Goal: Obtain resource: Obtain resource

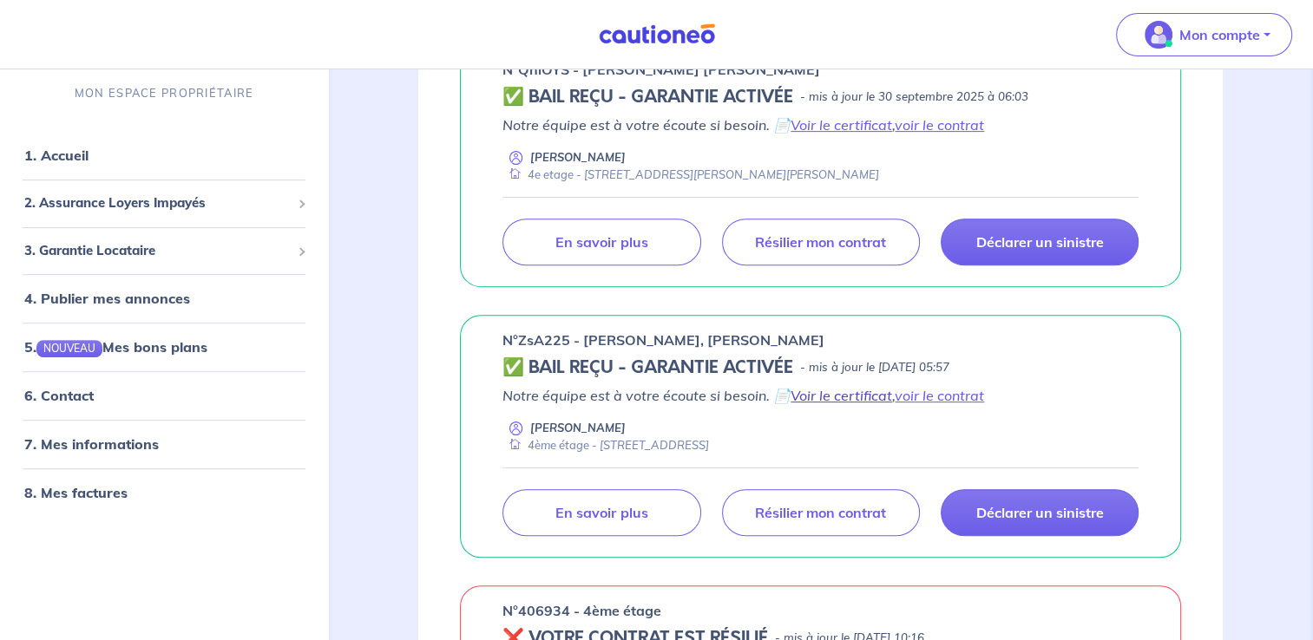
scroll to position [521, 0]
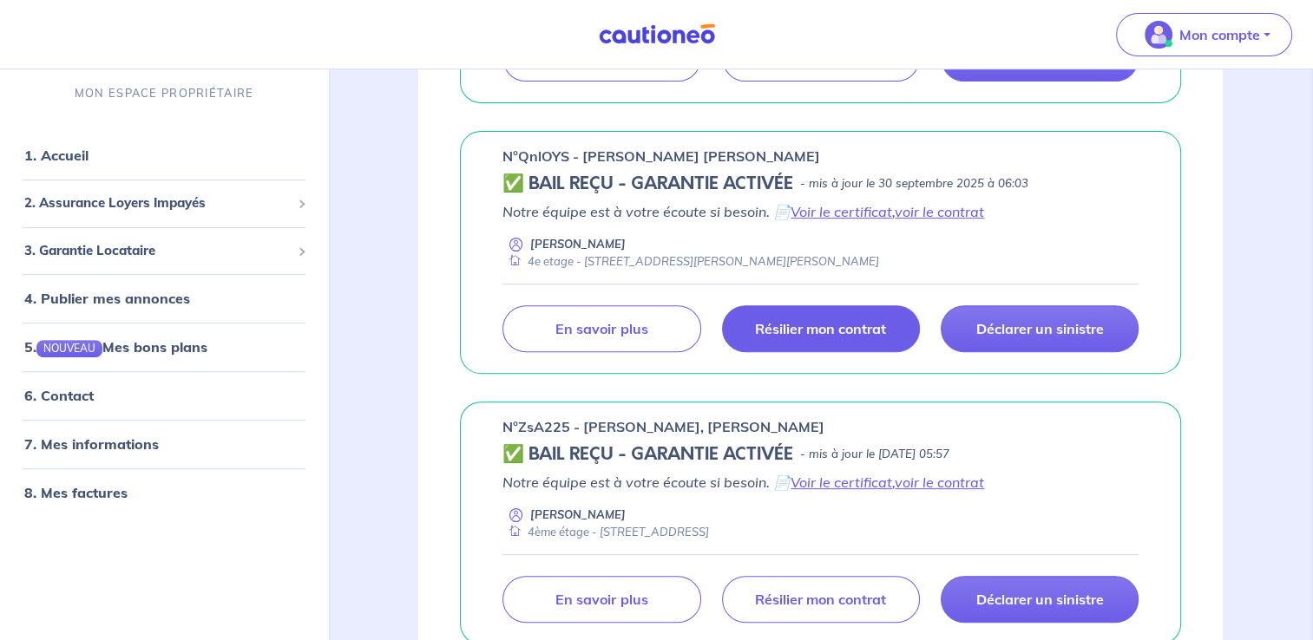
click at [797, 325] on p "Résilier mon contrat" at bounding box center [820, 328] width 131 height 17
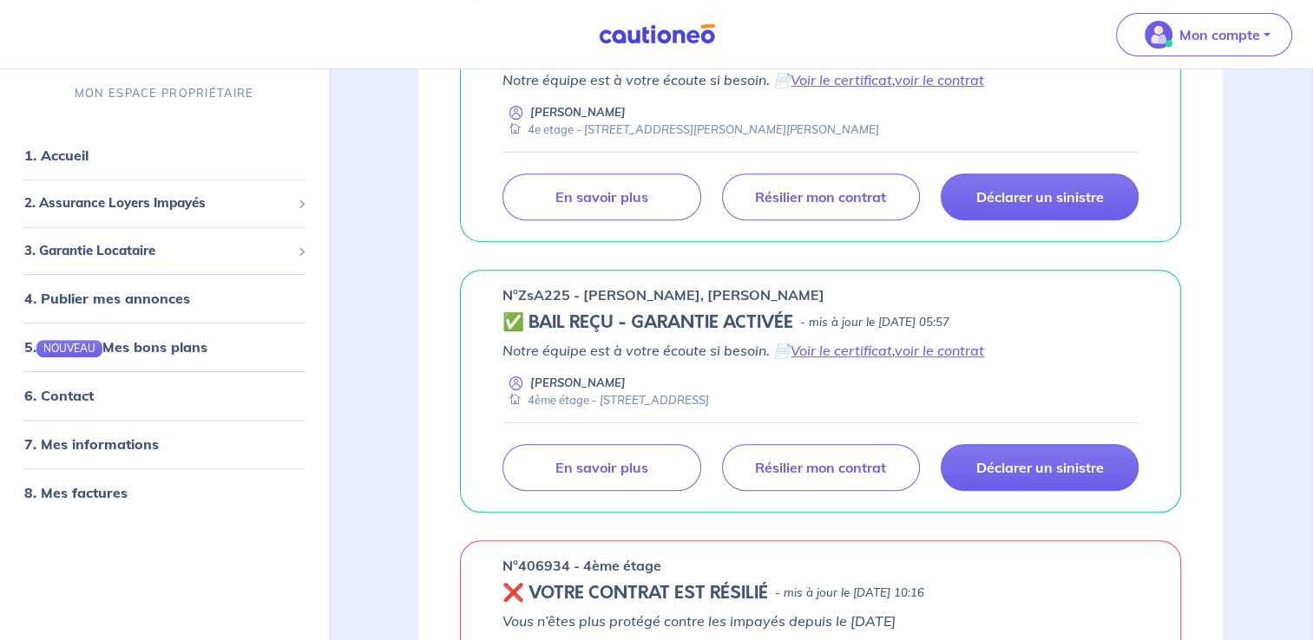
scroll to position [694, 0]
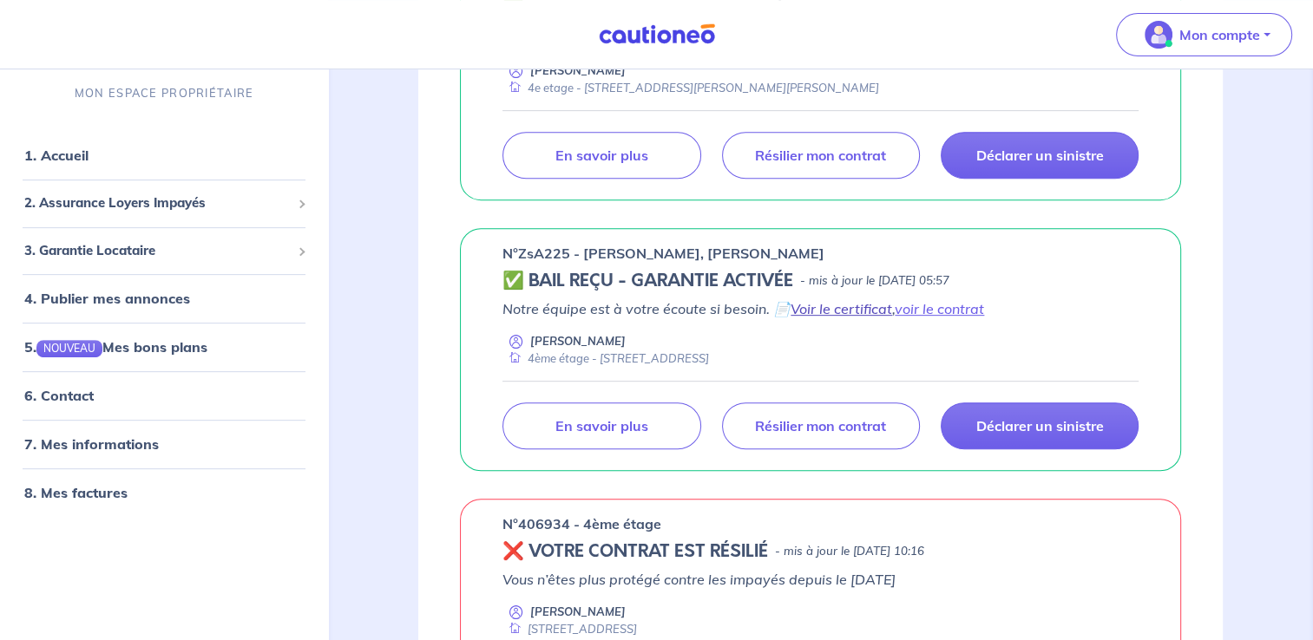
click at [858, 306] on link "Voir le certificat" at bounding box center [841, 308] width 102 height 17
click at [946, 307] on link "voir le contrat" at bounding box center [939, 308] width 89 height 17
click at [852, 307] on link "Voir le certificat" at bounding box center [841, 308] width 102 height 17
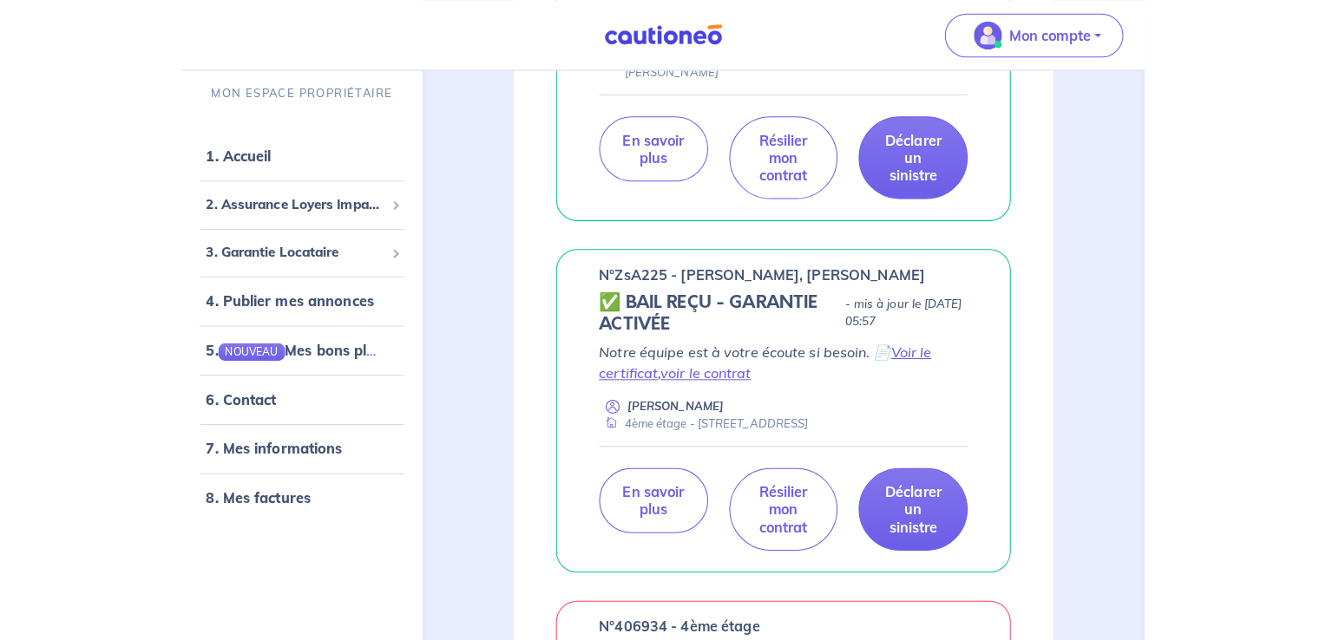
scroll to position [868, 0]
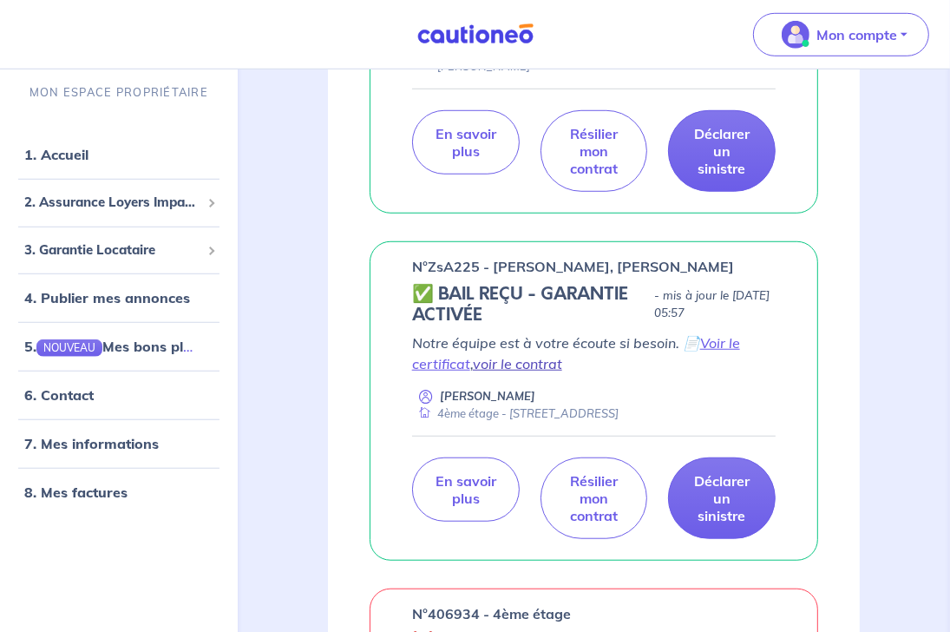
click at [521, 372] on link "voir le contrat" at bounding box center [517, 363] width 89 height 17
click at [441, 372] on link "Voir le certificat" at bounding box center [576, 353] width 328 height 38
click at [517, 372] on link "voir le contrat" at bounding box center [517, 363] width 89 height 17
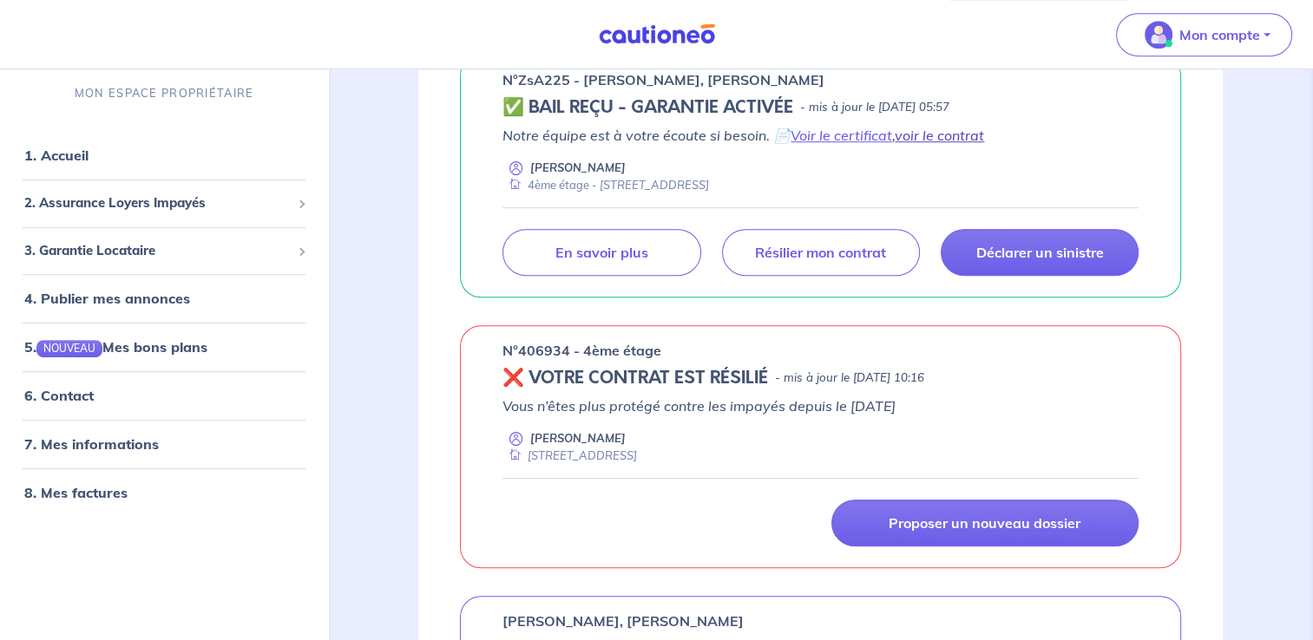
click at [931, 134] on link "voir le contrat" at bounding box center [939, 135] width 89 height 17
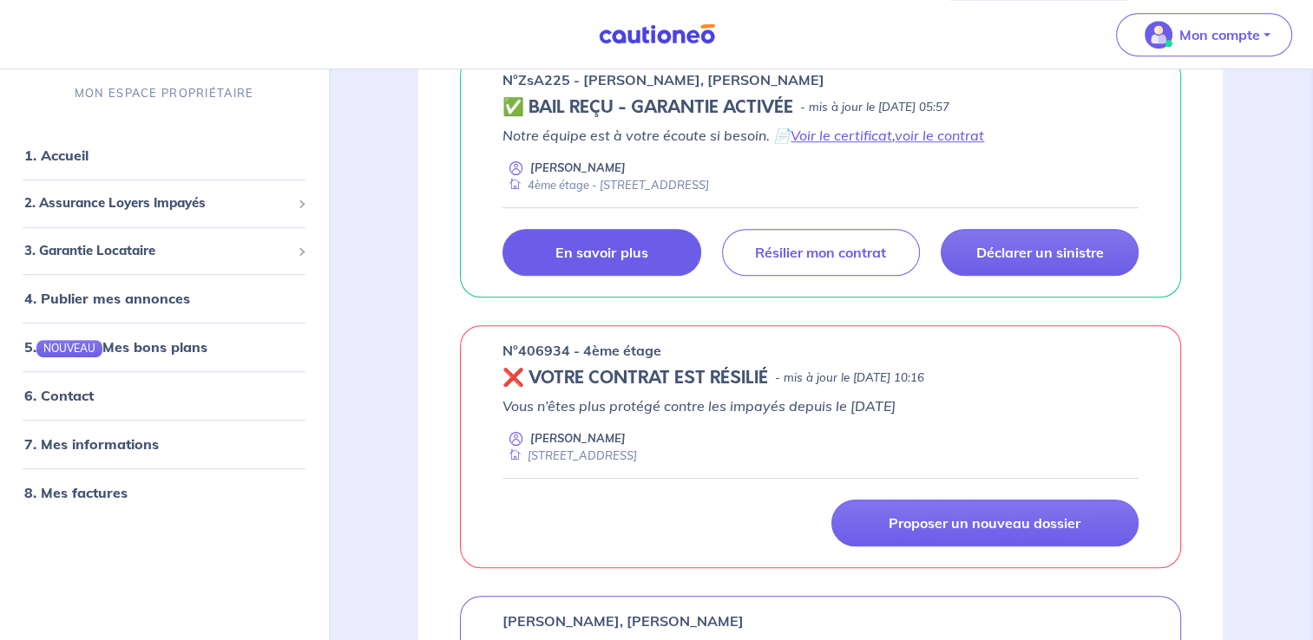
click at [593, 269] on link "En savoir plus" at bounding box center [601, 252] width 198 height 47
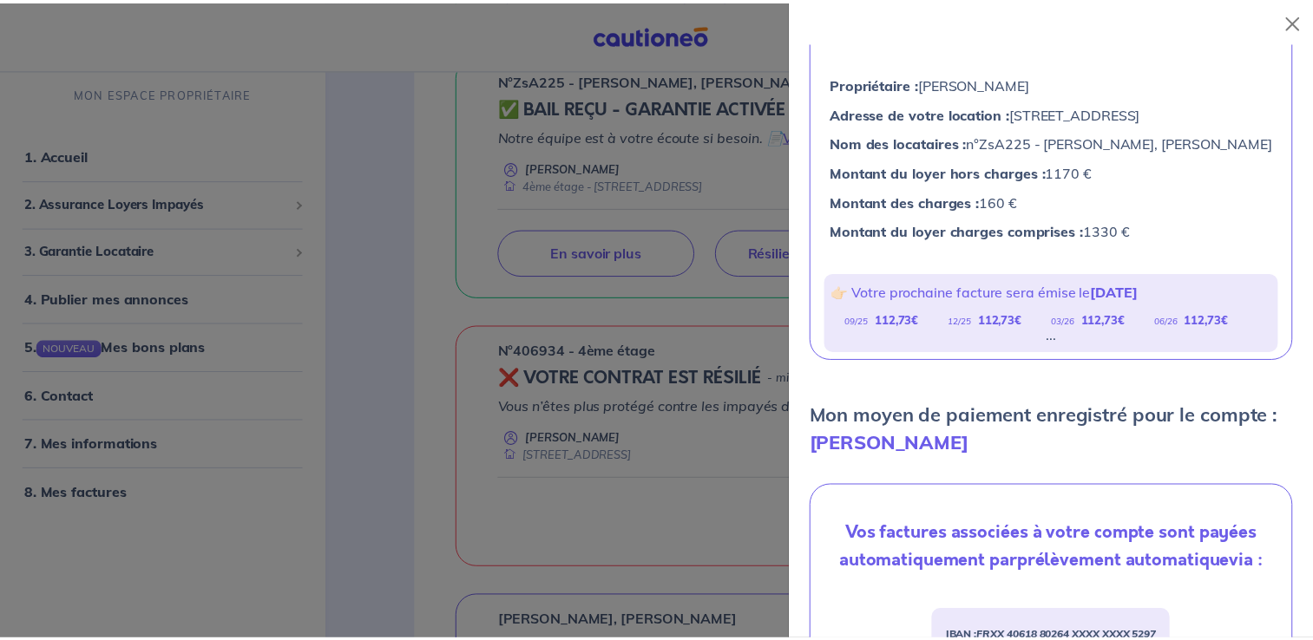
scroll to position [0, 0]
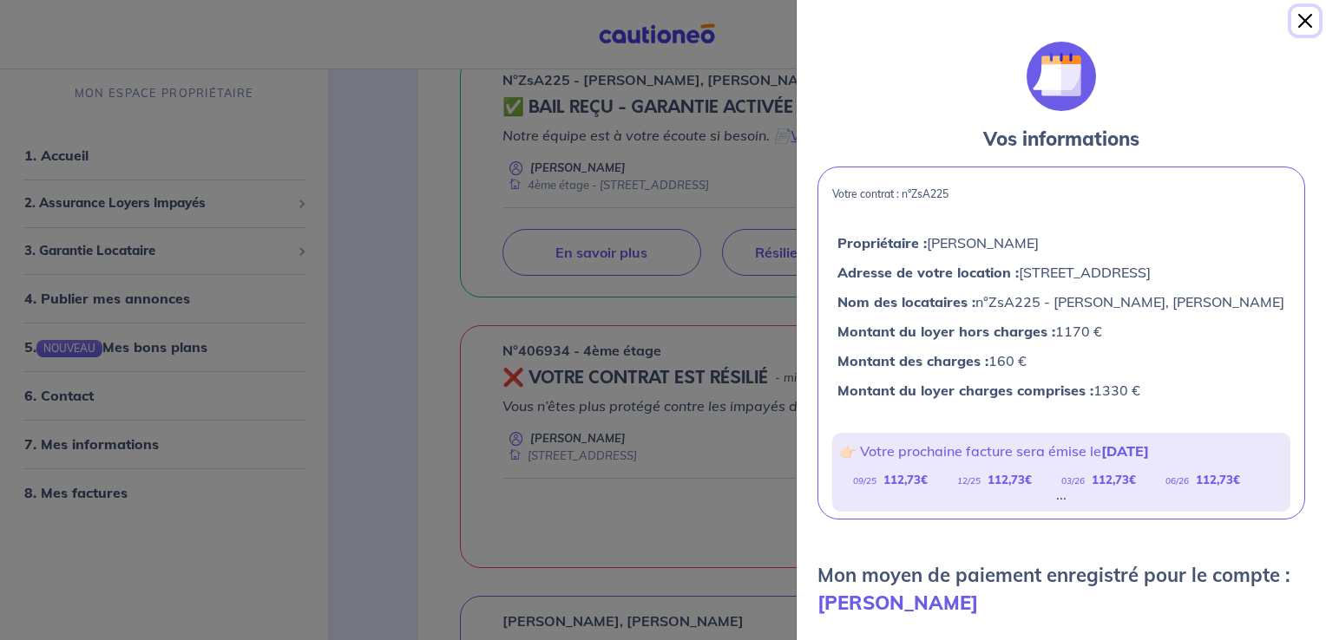
click at [949, 18] on button "Close" at bounding box center [1305, 21] width 28 height 28
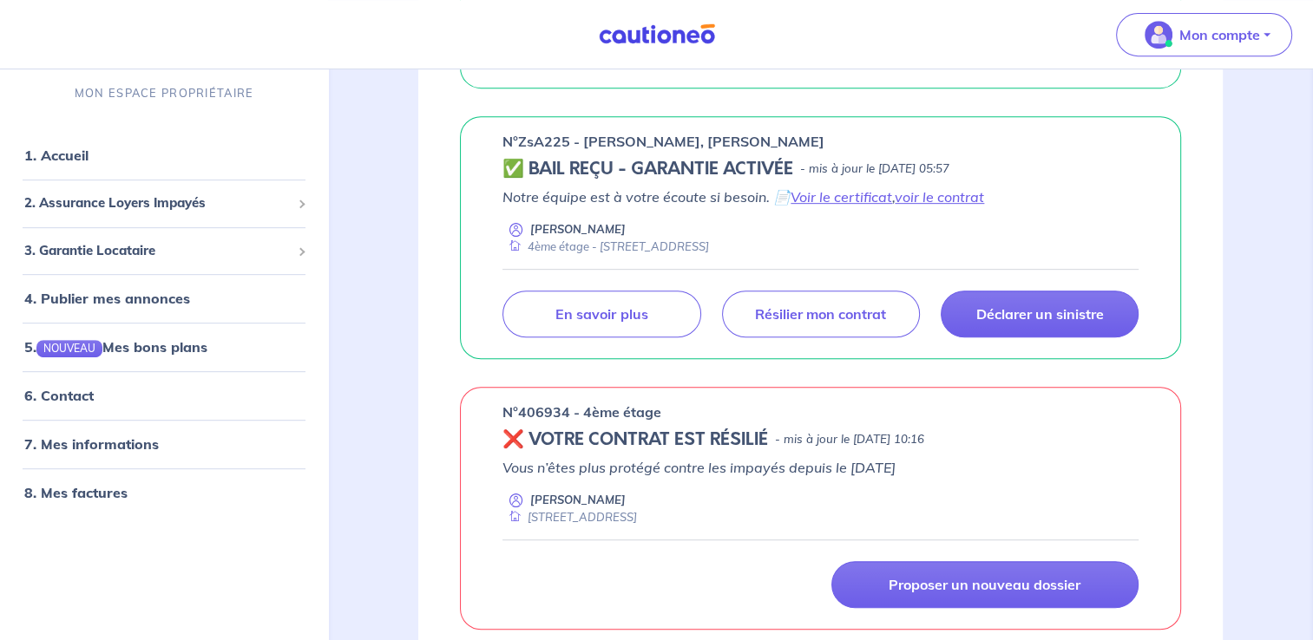
scroll to position [781, 0]
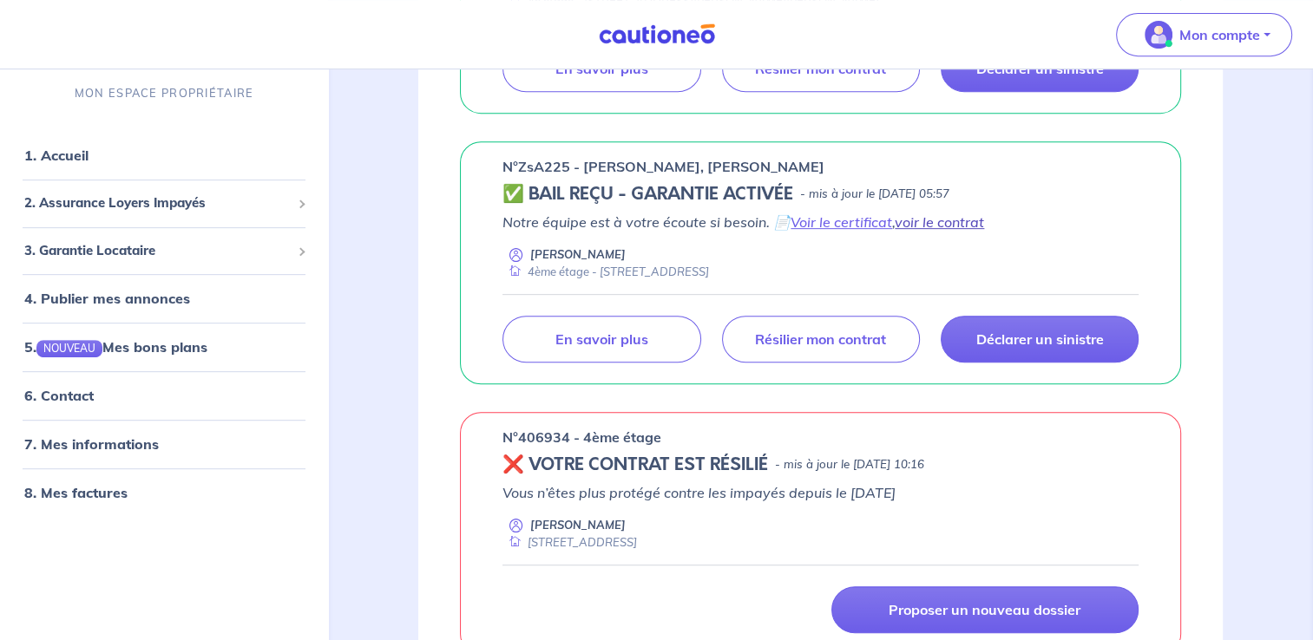
click at [928, 224] on link "voir le contrat" at bounding box center [939, 221] width 89 height 17
